Goal: Transaction & Acquisition: Obtain resource

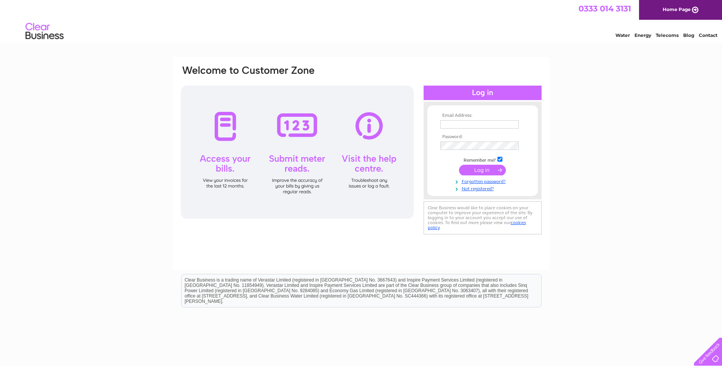
type input "[PERSON_NAME][EMAIL_ADDRESS][DOMAIN_NAME]"
click at [488, 172] on input "submit" at bounding box center [482, 170] width 47 height 11
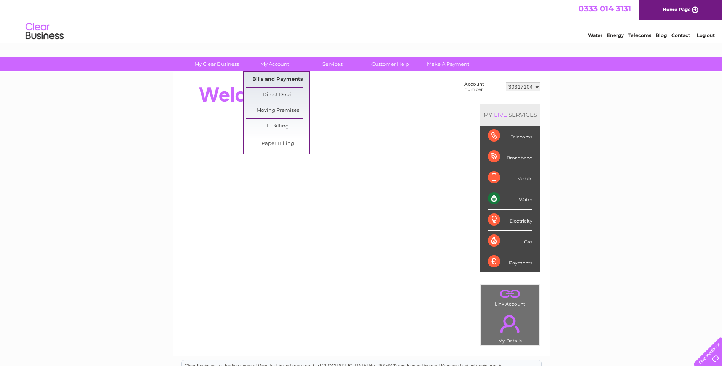
click at [267, 79] on link "Bills and Payments" at bounding box center [277, 79] width 63 height 15
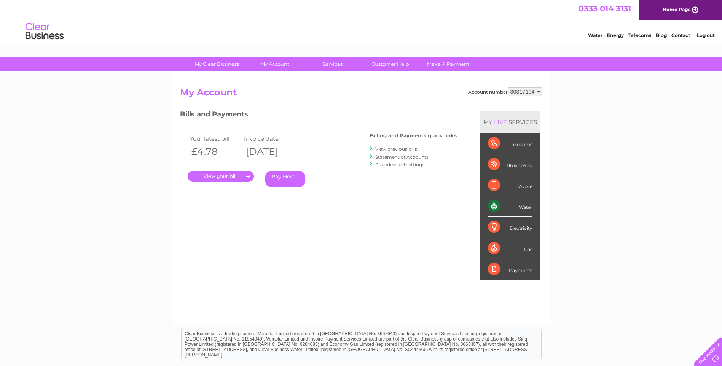
click at [231, 177] on link "." at bounding box center [221, 176] width 66 height 11
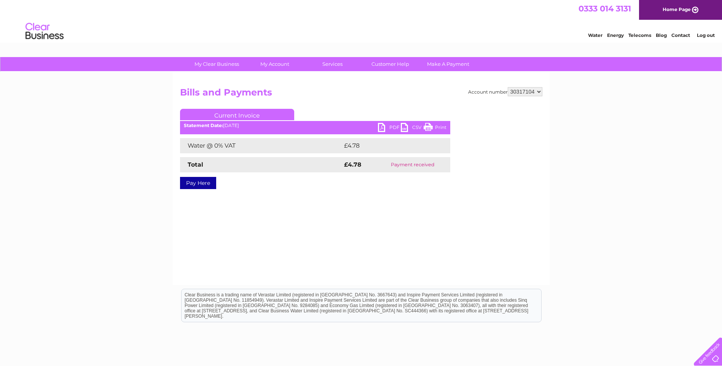
click at [382, 125] on link "PDF" at bounding box center [389, 128] width 23 height 11
